Goal: Task Accomplishment & Management: Use online tool/utility

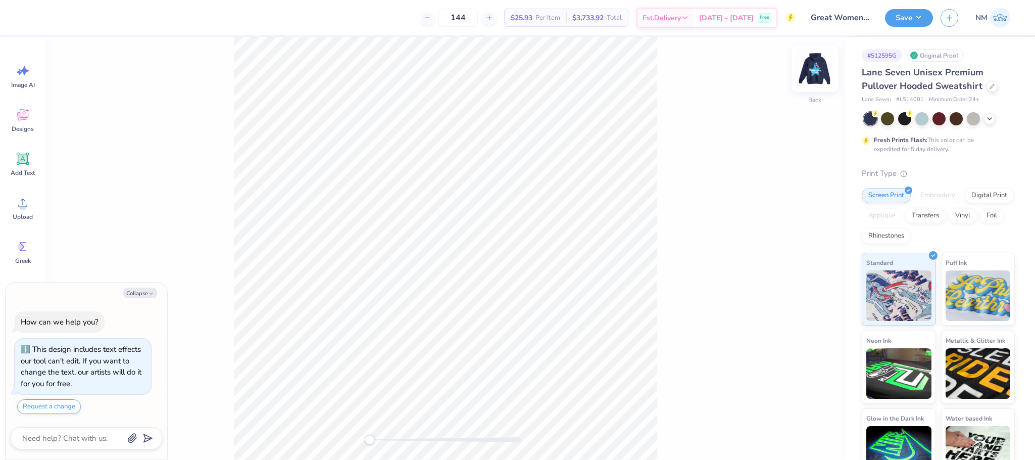
click at [818, 65] on img at bounding box center [815, 69] width 40 height 40
click at [990, 89] on div at bounding box center [992, 85] width 11 height 11
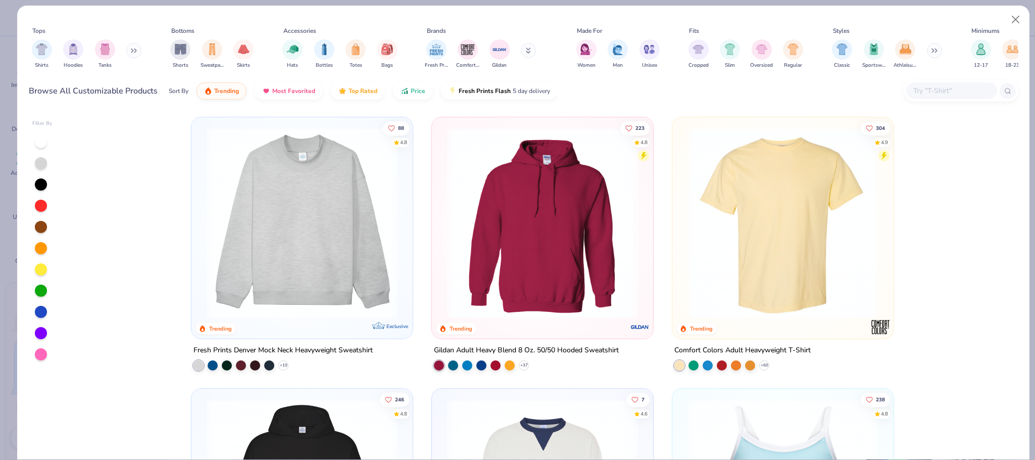
type textarea "x"
click at [926, 91] on input "text" at bounding box center [952, 91] width 78 height 12
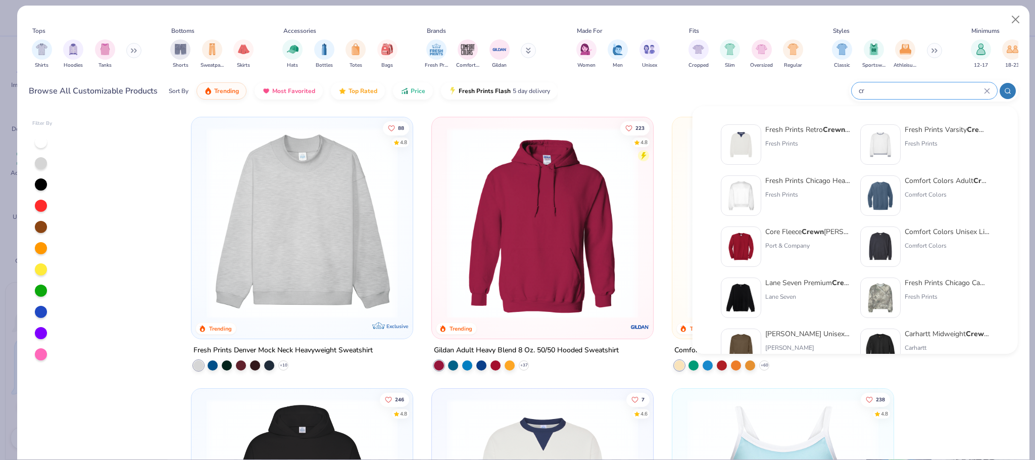
type input "c"
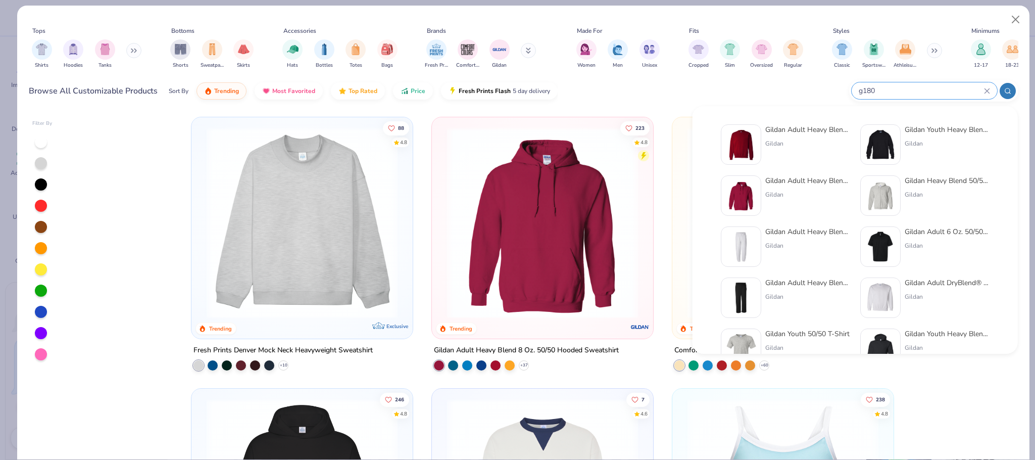
type input "g180"
click at [799, 132] on div "Gildan Adult Heavy Blend Adult 8 Oz. 50/50 Fleece Crew" at bounding box center [808, 129] width 85 height 11
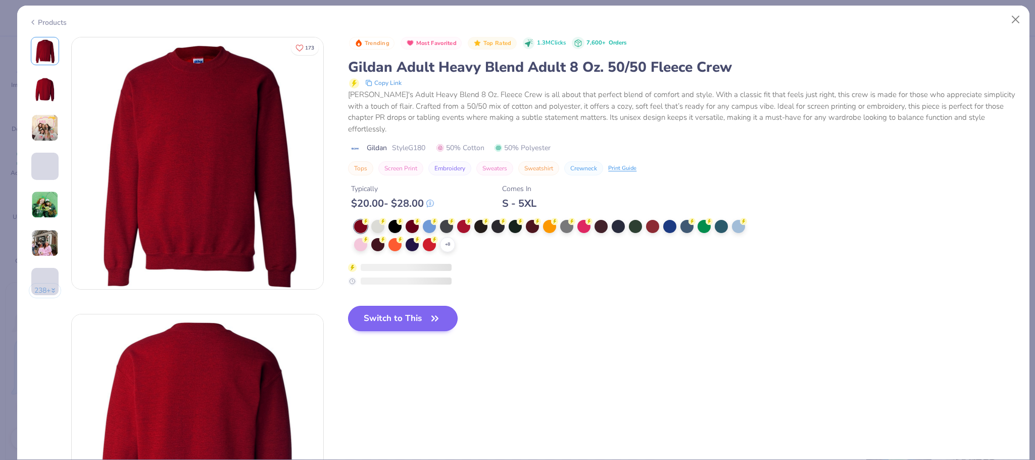
click at [381, 218] on icon at bounding box center [382, 221] width 7 height 7
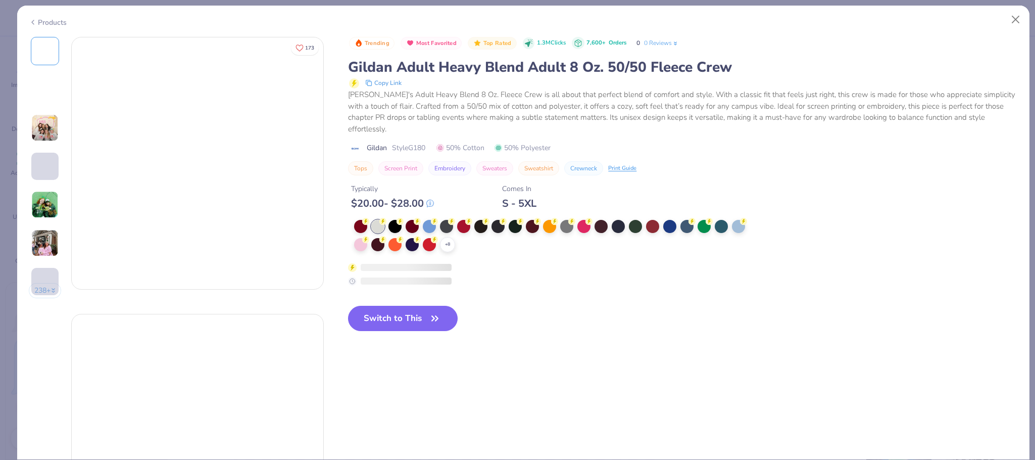
click at [416, 310] on button "Switch to This" at bounding box center [403, 318] width 110 height 25
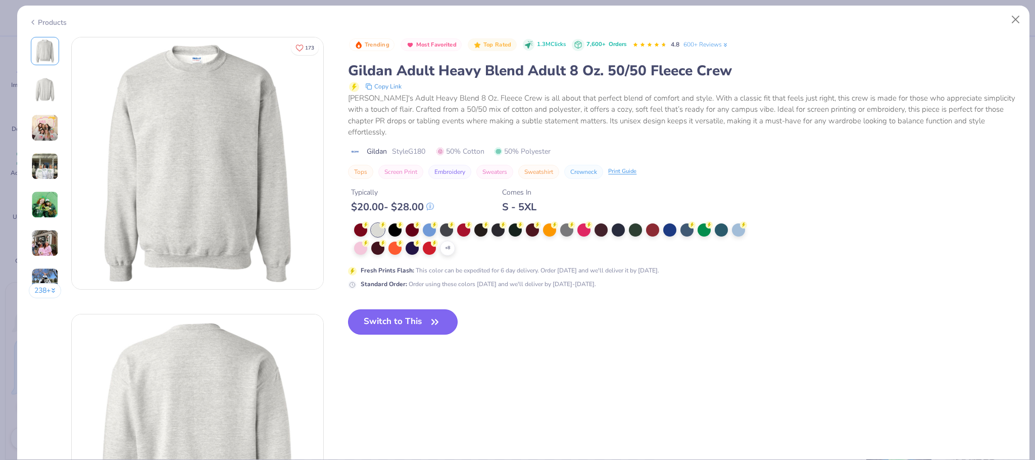
click at [405, 309] on button "Switch to This" at bounding box center [403, 321] width 110 height 25
click at [386, 313] on button "Switch to This" at bounding box center [403, 321] width 110 height 25
click at [386, 312] on button "Switch to This" at bounding box center [403, 321] width 110 height 25
click at [1011, 15] on button "Close" at bounding box center [1016, 19] width 19 height 19
type textarea "x"
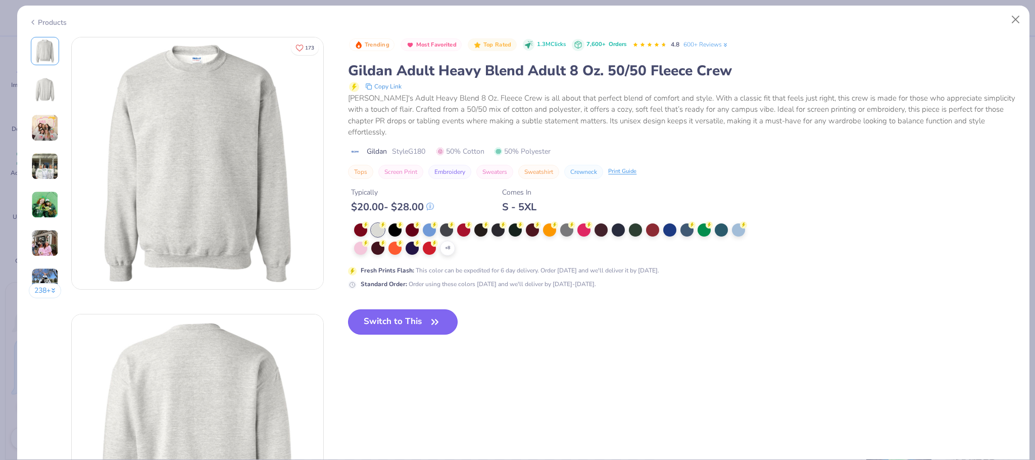
click at [427, 321] on button "Switch to This" at bounding box center [403, 321] width 110 height 25
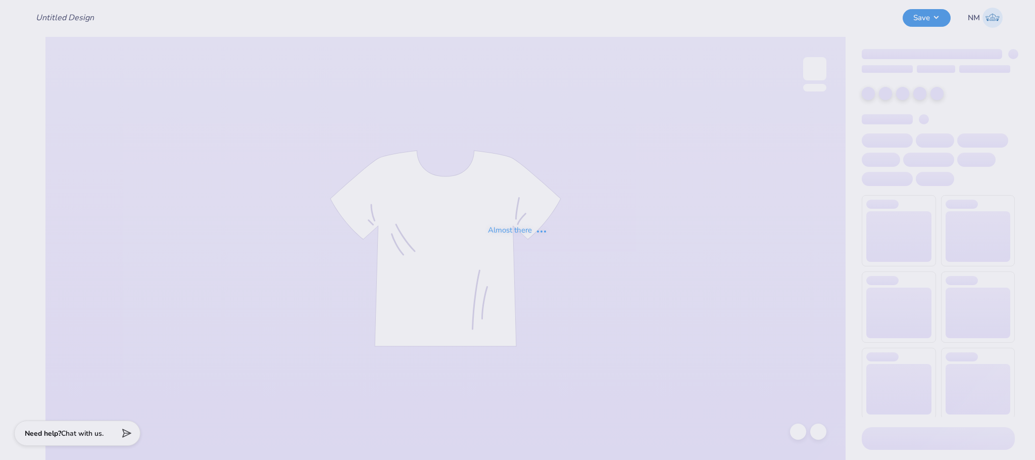
type input "Great Women Go Greek"
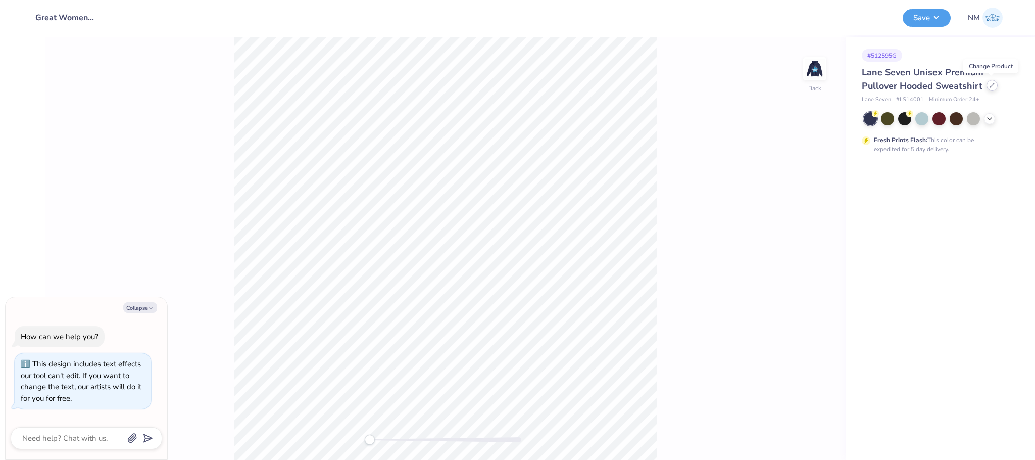
click at [990, 85] on icon at bounding box center [992, 85] width 4 height 4
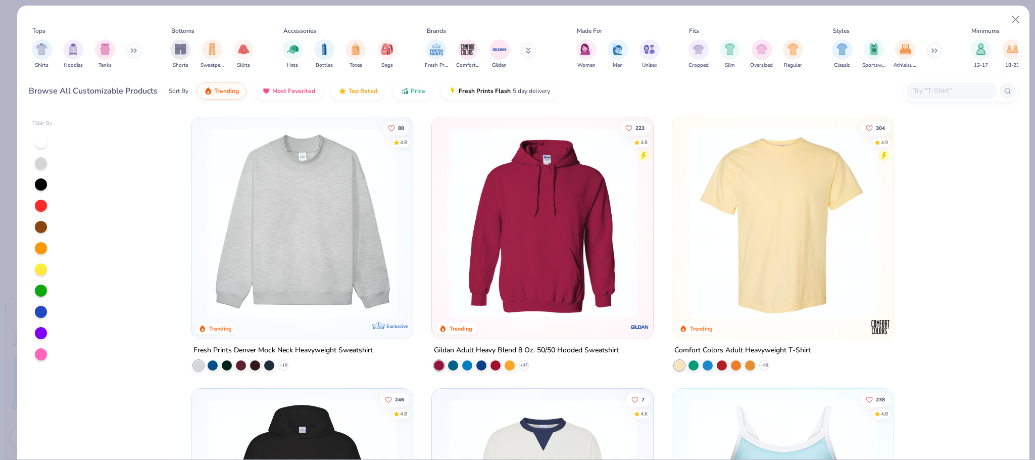
type textarea "x"
click at [946, 93] on input "text" at bounding box center [952, 91] width 78 height 12
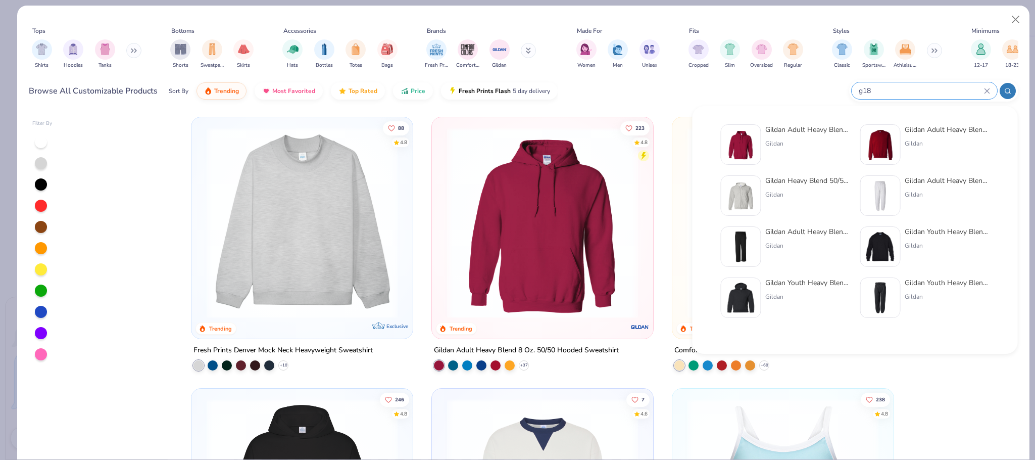
type input "g18"
click at [920, 135] on div "Gildan Adult Heavy Blend Adult 8 Oz. 50/50 Fleece Crew Gildan" at bounding box center [947, 144] width 85 height 40
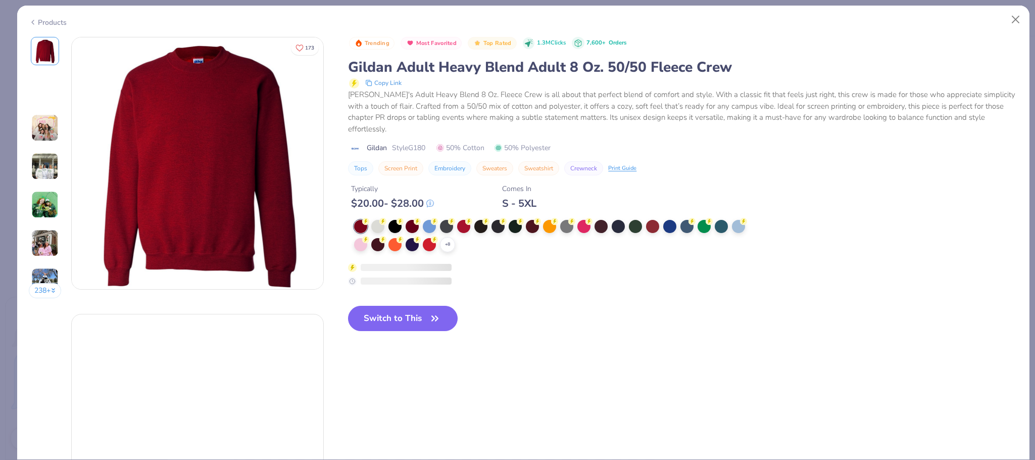
click at [379, 220] on div at bounding box center [377, 226] width 13 height 13
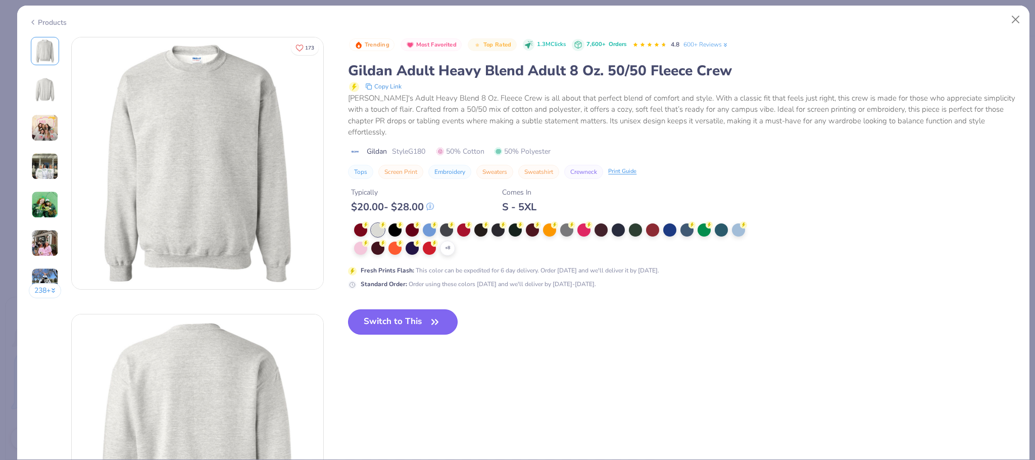
click at [423, 313] on button "Switch to This" at bounding box center [403, 321] width 110 height 25
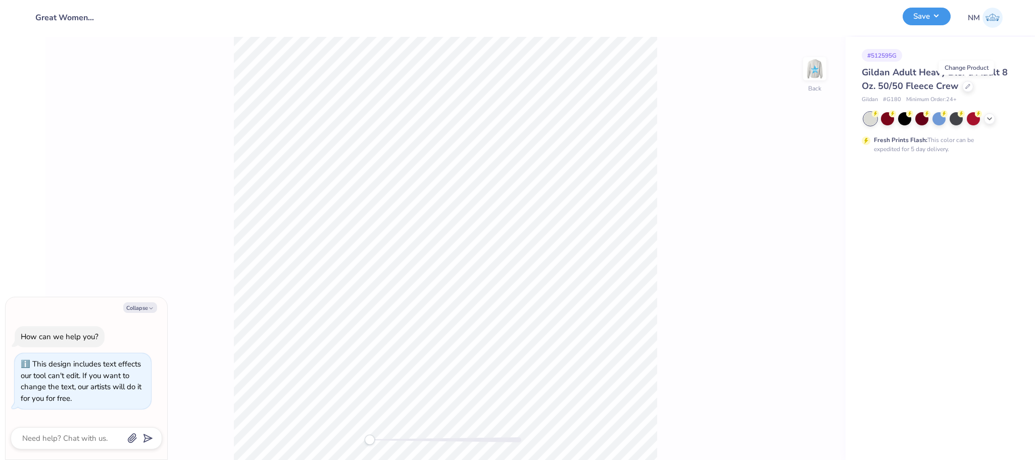
click at [933, 14] on button "Save" at bounding box center [927, 17] width 48 height 18
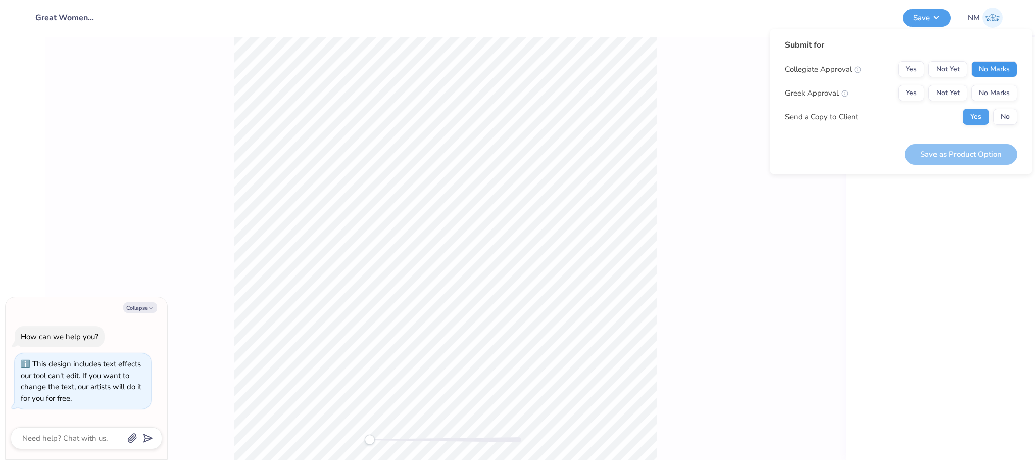
click at [992, 64] on button "No Marks" at bounding box center [995, 69] width 46 height 16
click at [998, 88] on button "No Marks" at bounding box center [995, 93] width 46 height 16
click at [1006, 116] on button "No" at bounding box center [1005, 117] width 24 height 16
click at [973, 150] on button "Save as Product Option" at bounding box center [961, 154] width 113 height 21
type textarea "x"
